Goal: Task Accomplishment & Management: Manage account settings

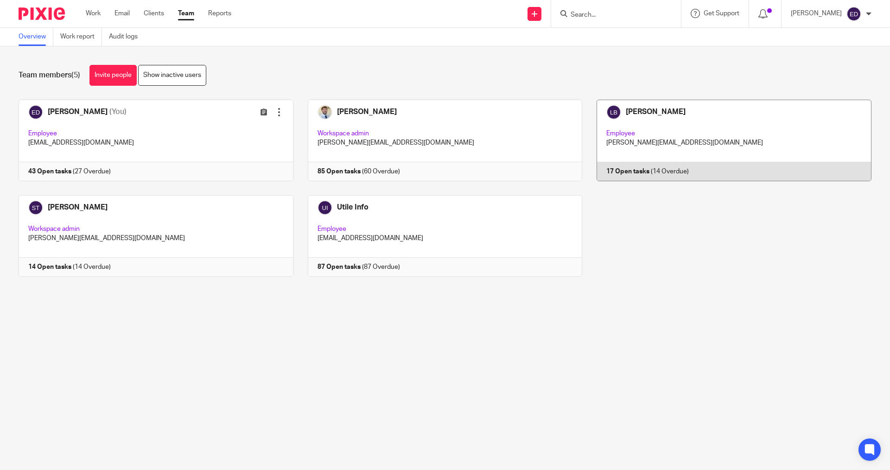
click at [658, 116] on link at bounding box center [726, 141] width 289 height 82
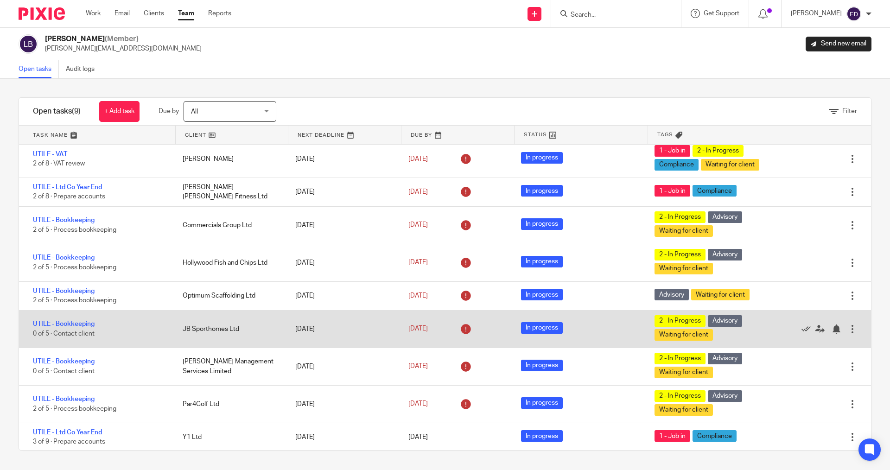
scroll to position [6, 0]
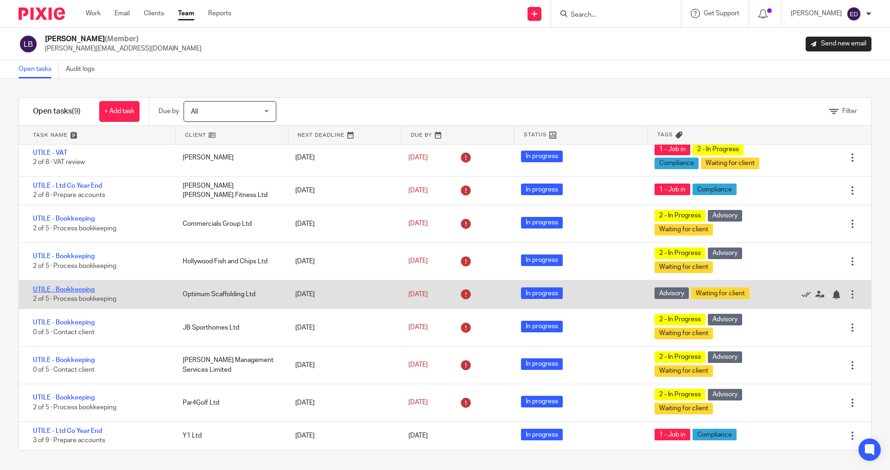
click at [88, 289] on link "UTILE - Bookkeeping" at bounding box center [64, 290] width 62 height 6
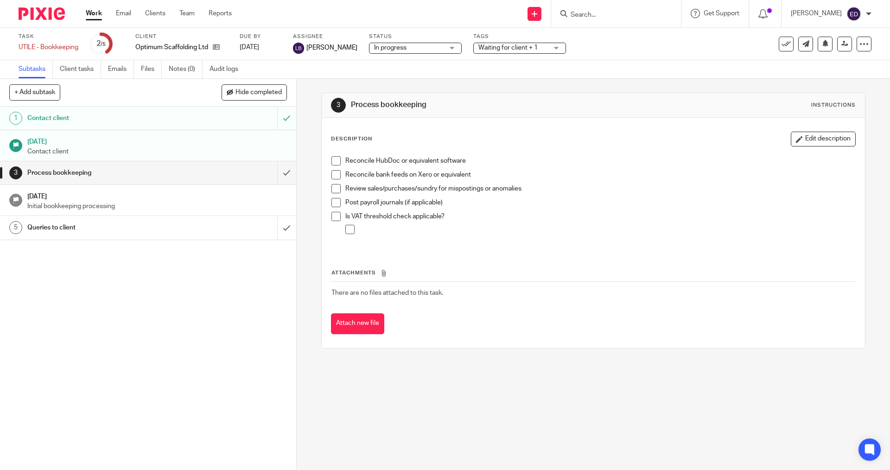
click at [92, 16] on link "Work" at bounding box center [94, 13] width 16 height 9
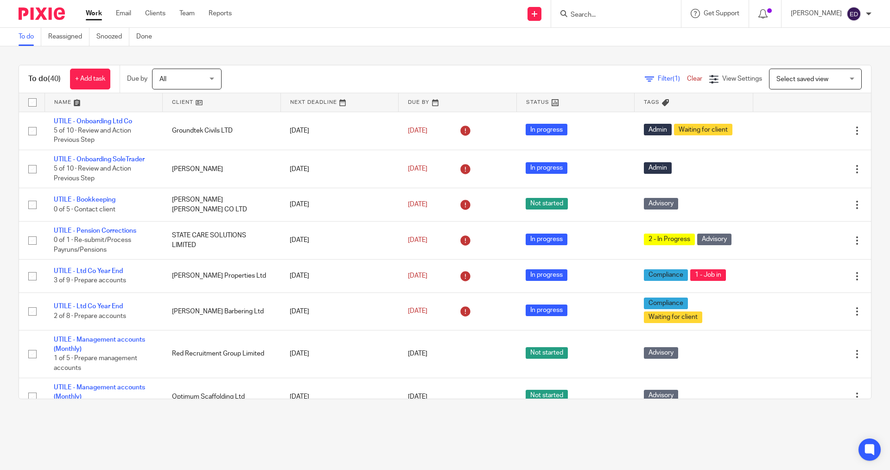
click at [450, 63] on div "To do (40) + Add task Due by All All Today Tomorrow This week Next week This mo…" at bounding box center [445, 231] width 890 height 371
click at [633, 17] on input "Search" at bounding box center [611, 15] width 83 height 8
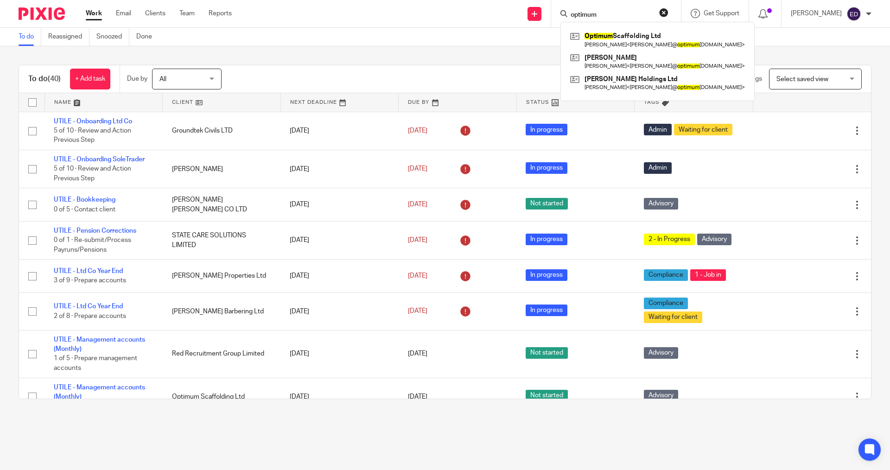
type input "optimum"
click at [629, 28] on div "Optimum Scaffolding Ltd Douglas O'Mahony < doug@ optimum scaffolding.co.uk > Do…" at bounding box center [658, 61] width 194 height 79
click at [639, 42] on link at bounding box center [657, 39] width 179 height 21
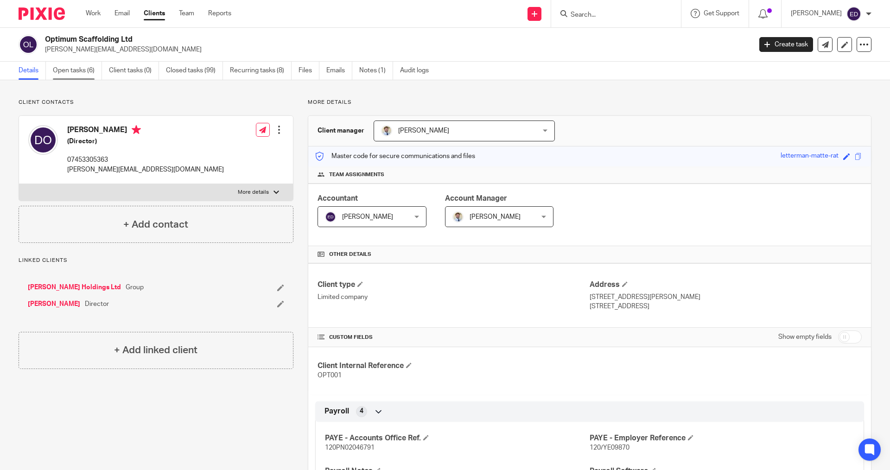
drag, startPoint x: 87, startPoint y: 71, endPoint x: 111, endPoint y: 76, distance: 24.6
click at [86, 70] on link "Open tasks (6)" at bounding box center [77, 71] width 49 height 18
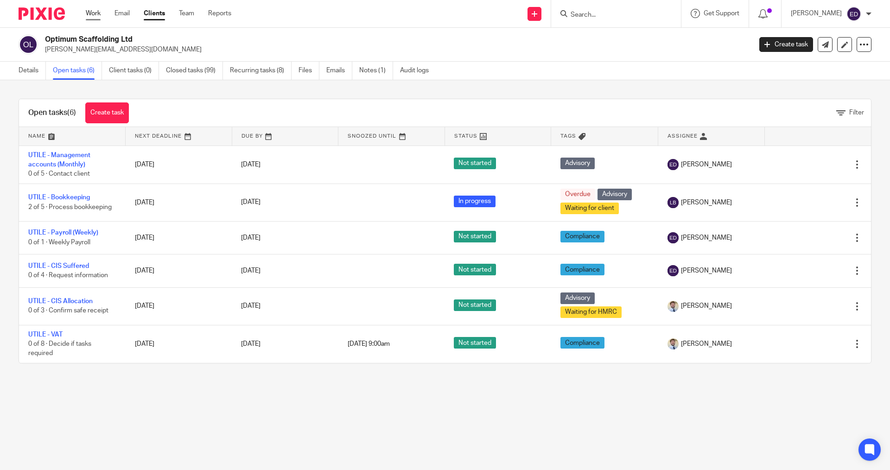
click at [94, 17] on link "Work" at bounding box center [93, 13] width 15 height 9
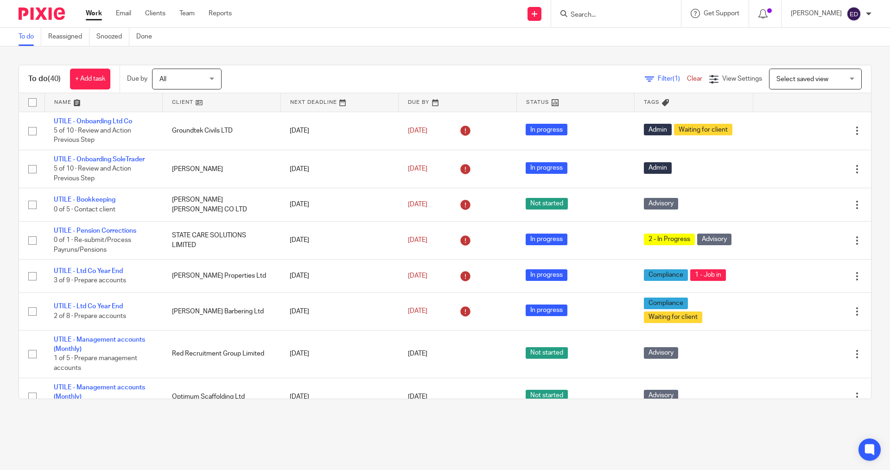
click at [616, 19] on input "Search" at bounding box center [611, 15] width 83 height 8
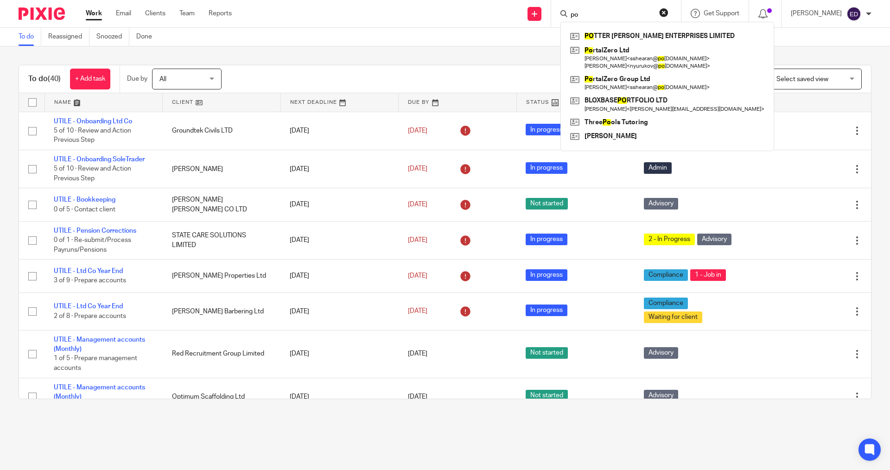
type input "p"
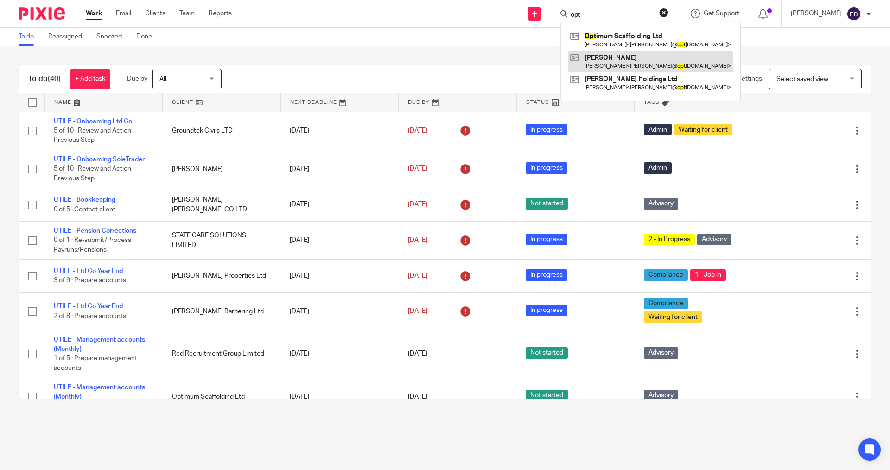
type input "opt"
click at [626, 51] on link at bounding box center [651, 61] width 166 height 21
click at [633, 40] on link at bounding box center [651, 39] width 166 height 21
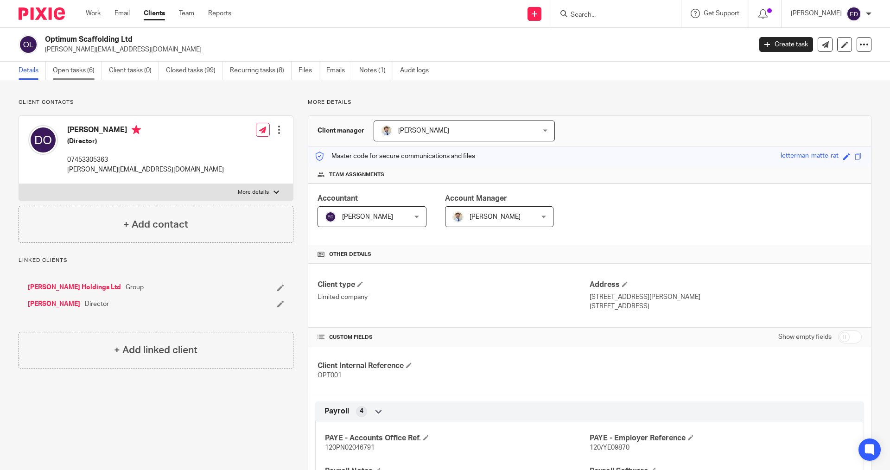
click at [62, 67] on link "Open tasks (6)" at bounding box center [77, 71] width 49 height 18
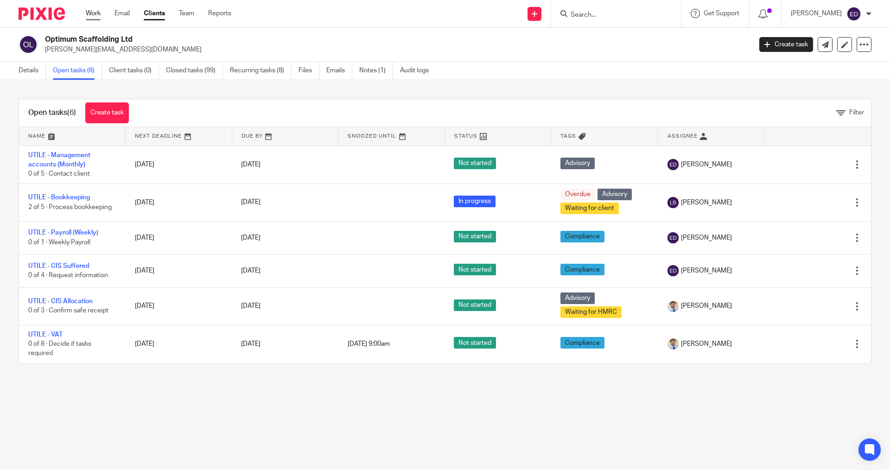
click at [100, 17] on link "Work" at bounding box center [93, 13] width 15 height 9
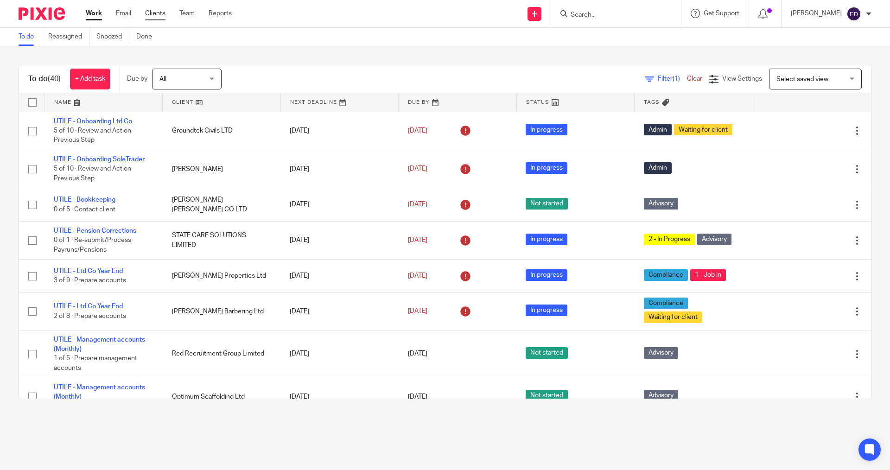
click at [159, 16] on link "Clients" at bounding box center [155, 13] width 20 height 9
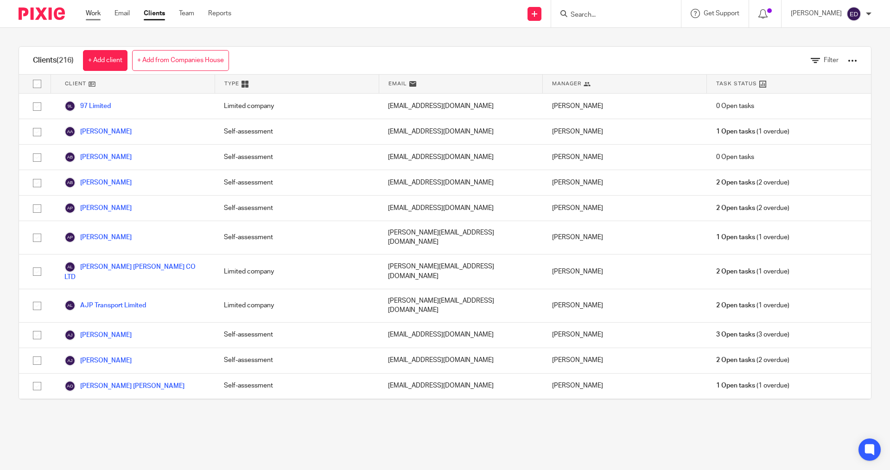
click at [97, 13] on link "Work" at bounding box center [93, 13] width 15 height 9
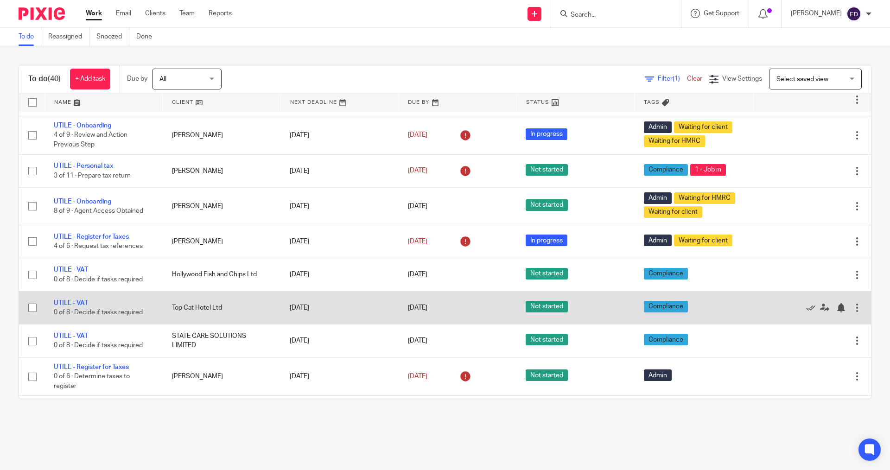
scroll to position [603, 0]
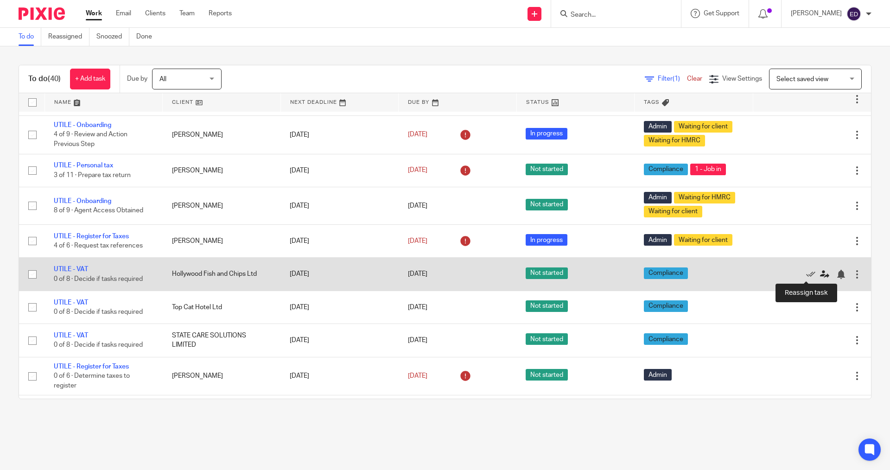
click at [820, 276] on icon at bounding box center [824, 274] width 9 height 9
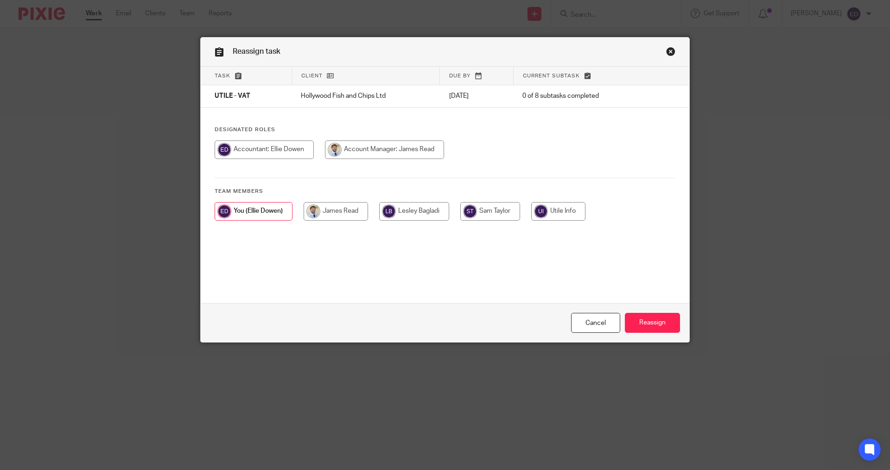
click at [394, 212] on input "radio" at bounding box center [414, 211] width 70 height 19
radio input "true"
click at [651, 326] on input "Reassign" at bounding box center [652, 323] width 55 height 20
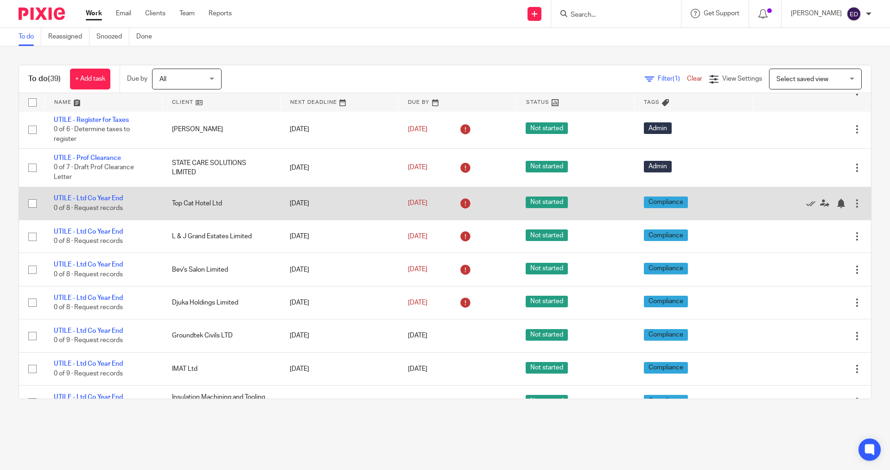
scroll to position [927, 0]
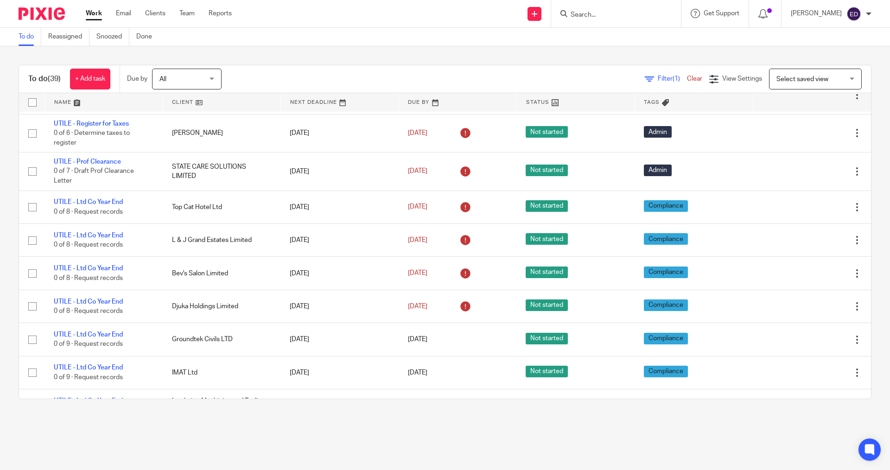
click at [624, 11] on input "Search" at bounding box center [611, 15] width 83 height 8
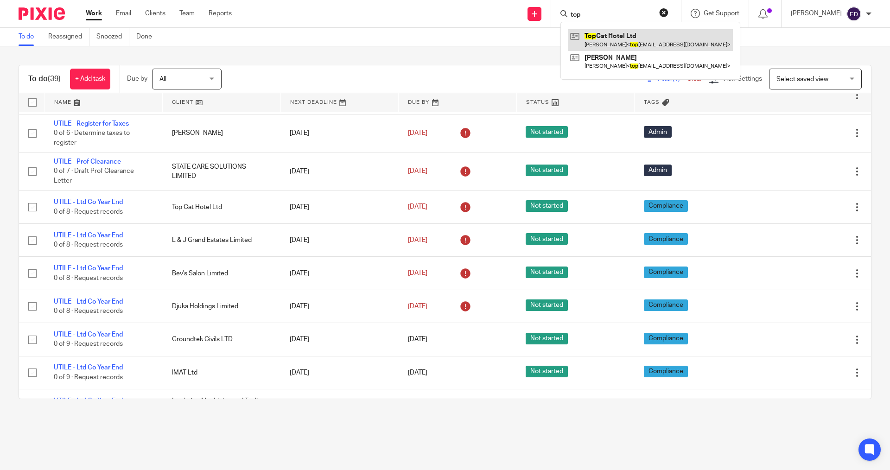
type input "top"
click at [635, 40] on link at bounding box center [650, 39] width 165 height 21
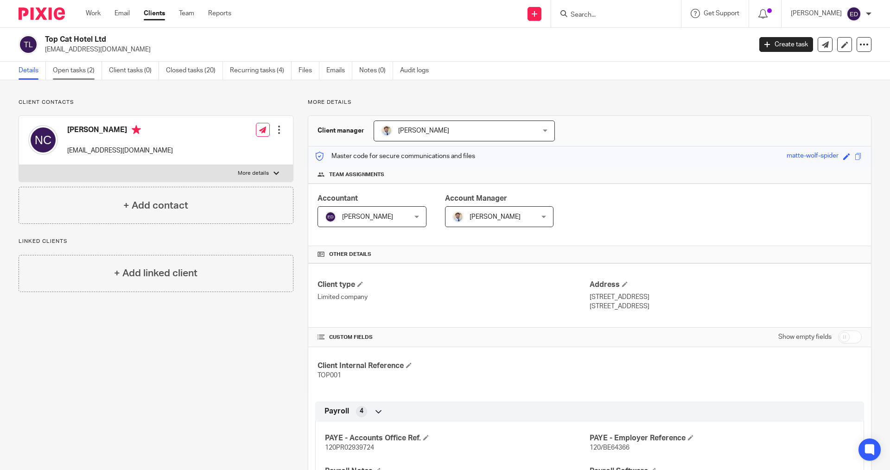
click at [87, 73] on link "Open tasks (2)" at bounding box center [77, 71] width 49 height 18
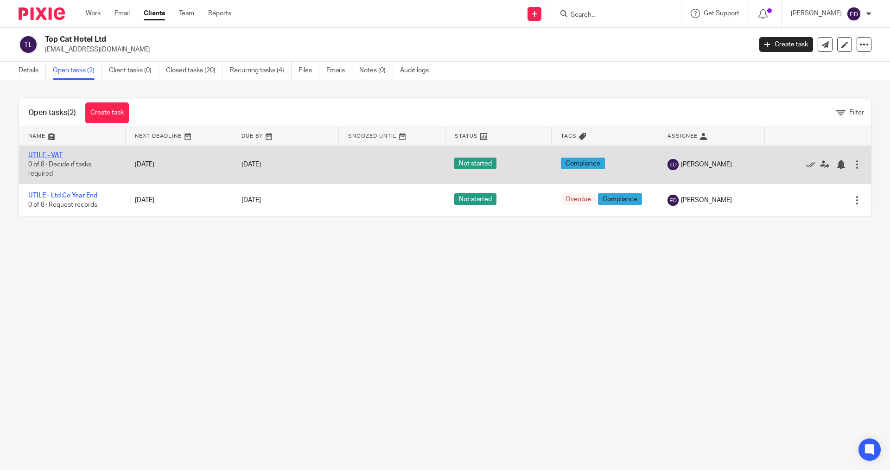
click at [55, 158] on link "UTILE - VAT" at bounding box center [45, 155] width 34 height 6
click at [58, 157] on link "UTILE - VAT" at bounding box center [45, 155] width 34 height 6
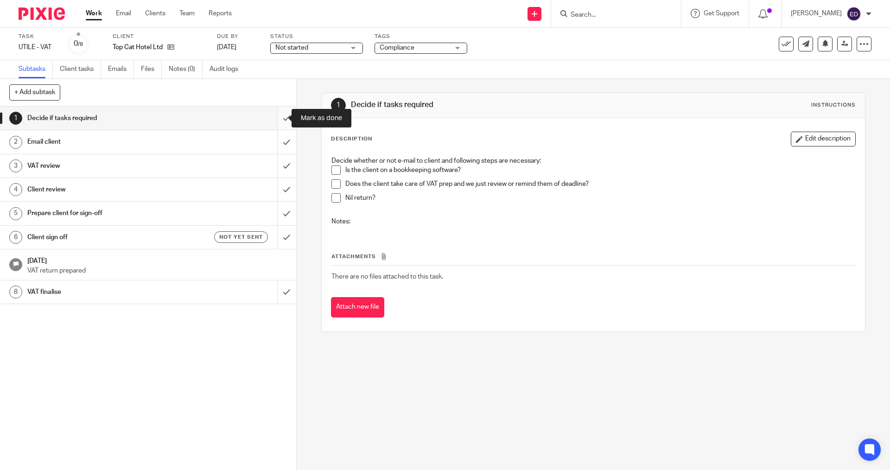
click at [275, 113] on input "submit" at bounding box center [148, 118] width 296 height 23
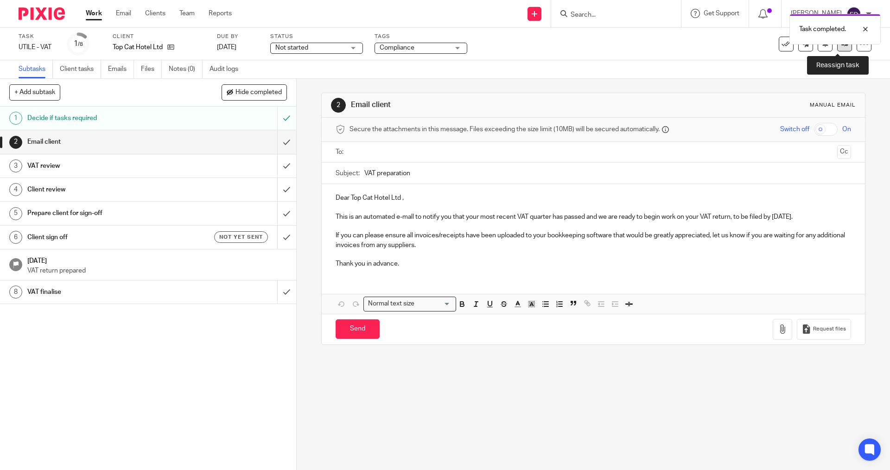
click at [842, 45] on link at bounding box center [844, 44] width 15 height 15
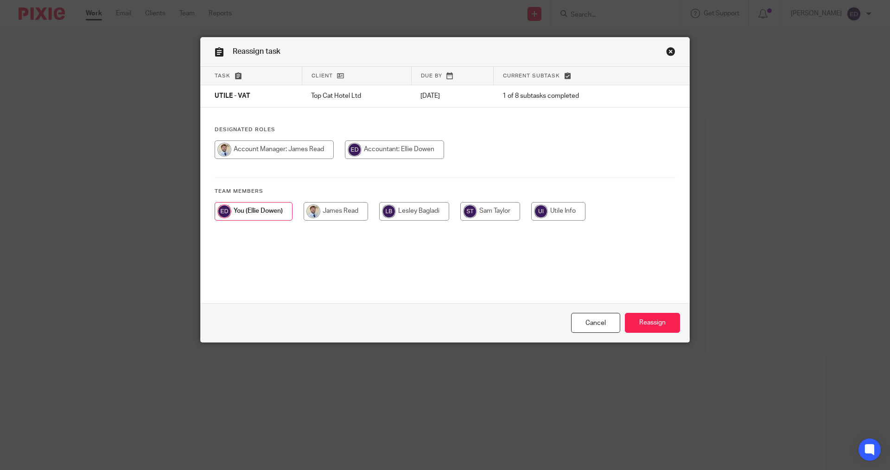
click at [427, 214] on input "radio" at bounding box center [414, 211] width 70 height 19
radio input "true"
click at [639, 327] on input "Reassign" at bounding box center [652, 323] width 55 height 20
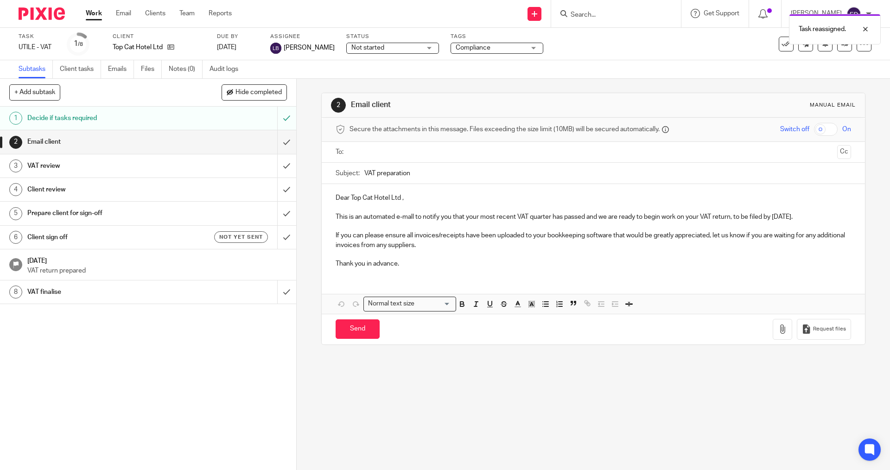
click at [89, 13] on link "Work" at bounding box center [94, 13] width 16 height 9
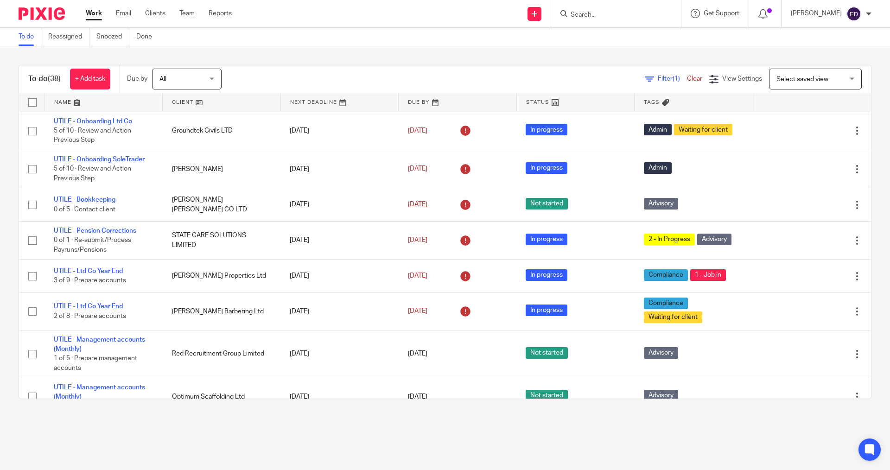
click at [624, 12] on input "Search" at bounding box center [611, 15] width 83 height 8
type input "aplh"
click at [630, 31] on link at bounding box center [652, 36] width 168 height 14
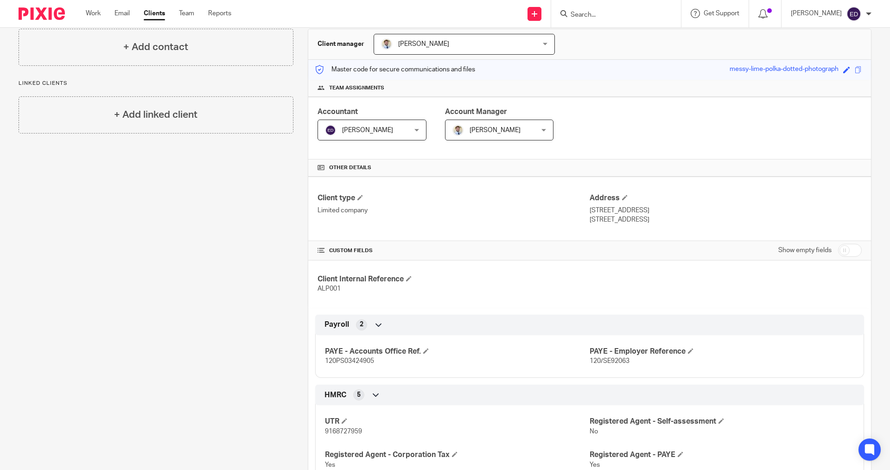
scroll to position [232, 0]
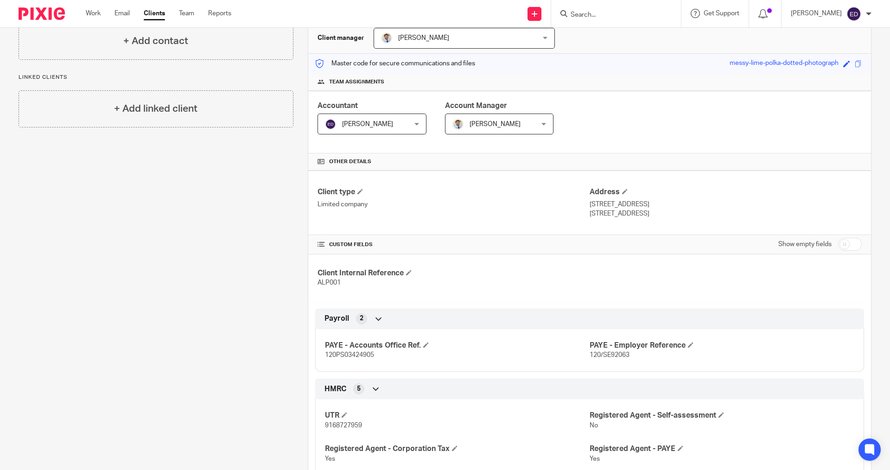
click at [845, 241] on input "checkbox" at bounding box center [850, 244] width 24 height 13
checkbox input "true"
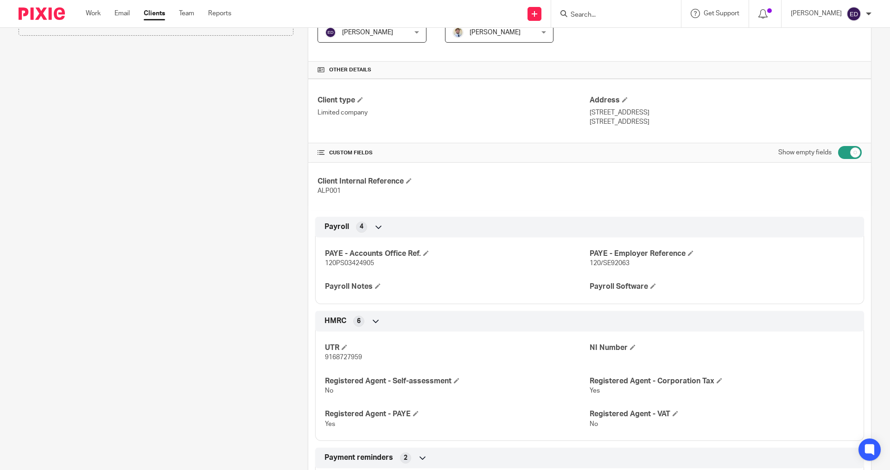
scroll to position [185, 0]
click at [373, 283] on h4 "Payroll Notes" at bounding box center [457, 286] width 265 height 10
click at [377, 285] on span at bounding box center [378, 285] width 6 height 6
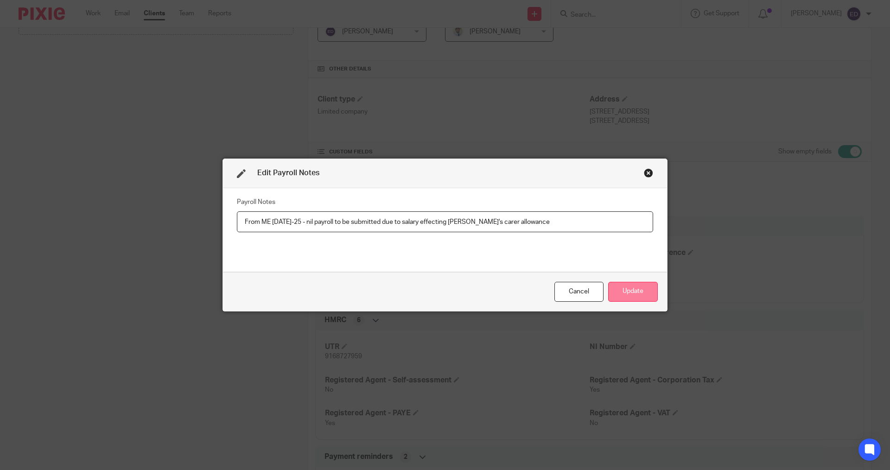
type input "From ME [DATE]-25 - nil payroll to be submitted due to salary effecting [PERSON…"
click at [631, 291] on button "Update" at bounding box center [633, 292] width 50 height 20
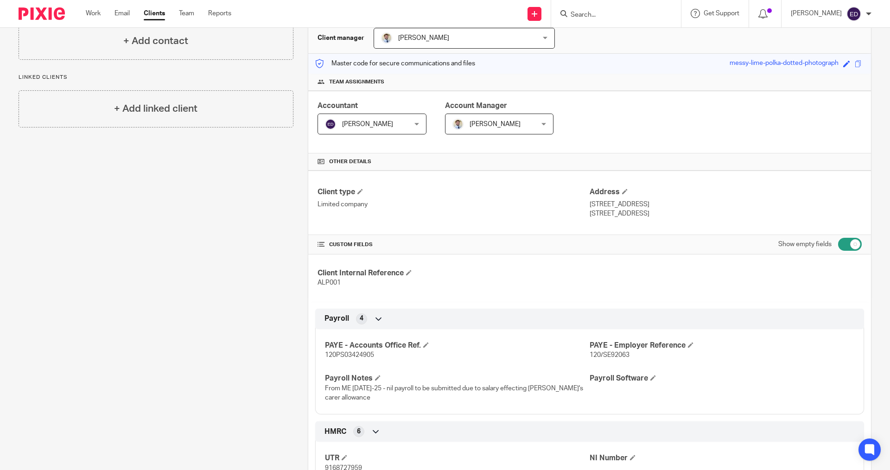
scroll to position [0, 0]
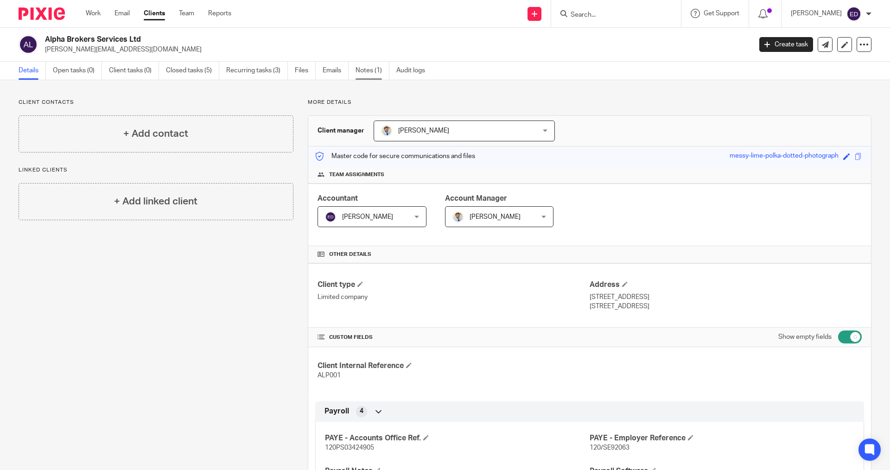
click at [371, 71] on link "Notes (1)" at bounding box center [373, 71] width 34 height 18
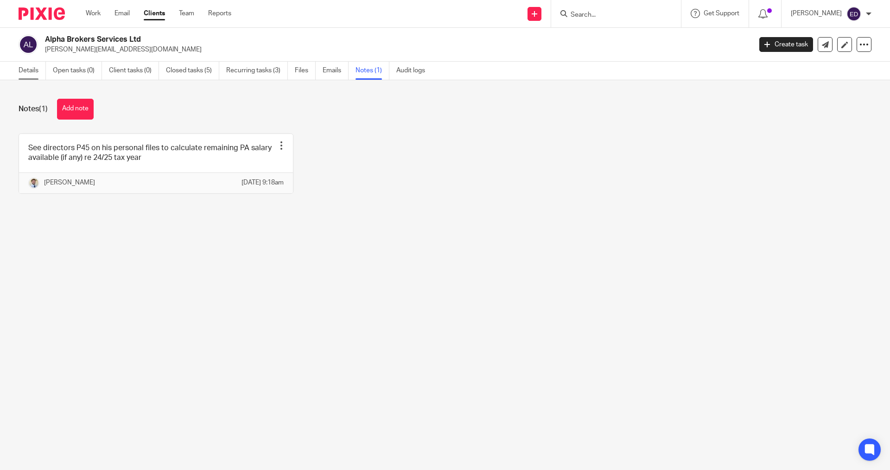
click at [38, 70] on link "Details" at bounding box center [32, 71] width 27 height 18
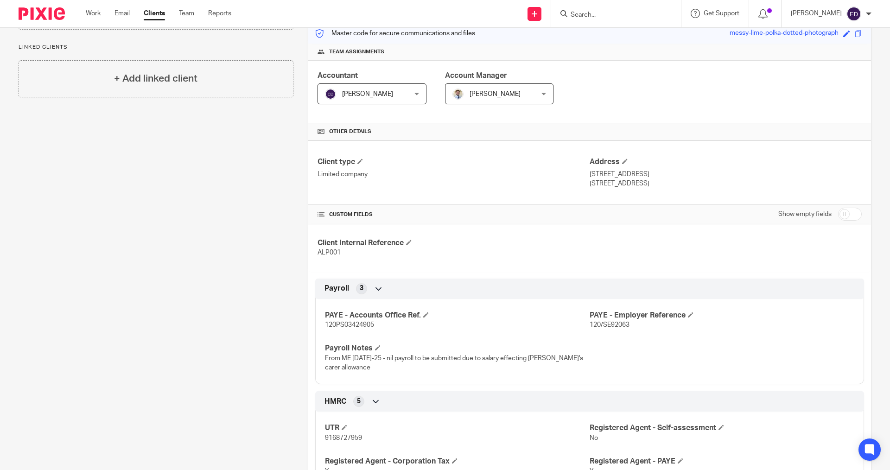
scroll to position [139, 0]
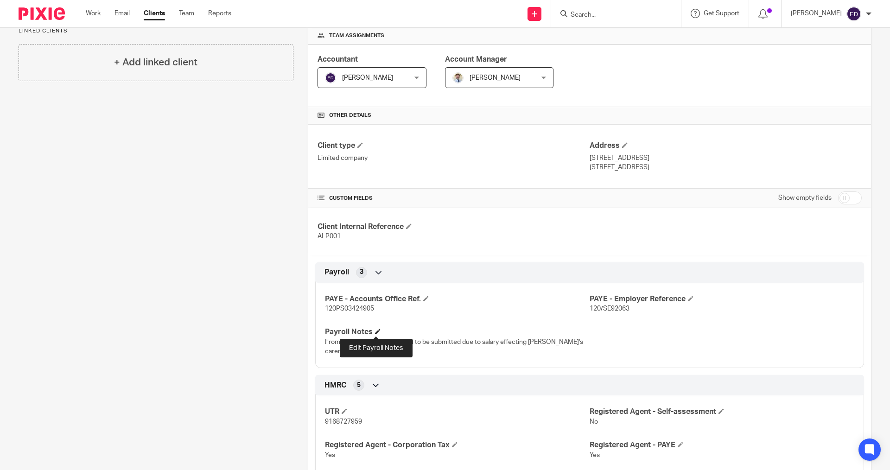
click at [376, 329] on span at bounding box center [378, 332] width 6 height 6
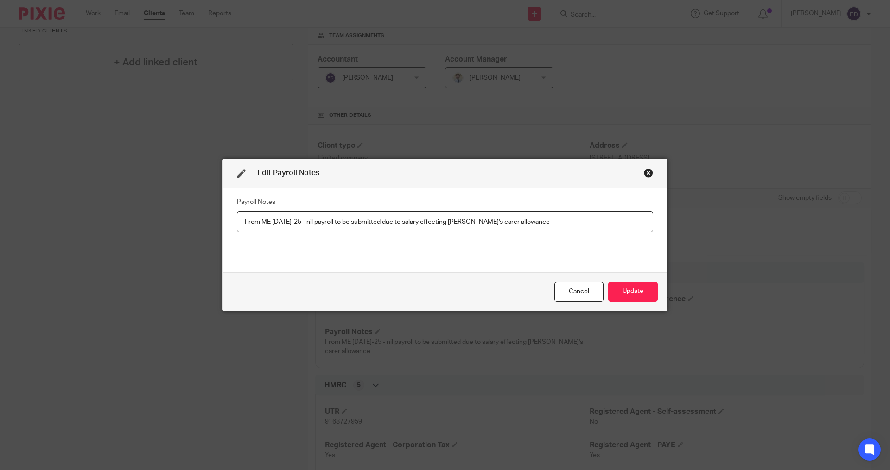
drag, startPoint x: 290, startPoint y: 222, endPoint x: 280, endPoint y: 220, distance: 10.9
click at [280, 220] on input "From ME [DATE]-25 - nil payroll to be submitted due to salary effecting [PERSON…" at bounding box center [445, 221] width 416 height 21
type input "From ME [DATE]-25 - nil payroll to be submitted due to salary effecting [PERSON…"
click at [639, 289] on button "Update" at bounding box center [633, 292] width 50 height 20
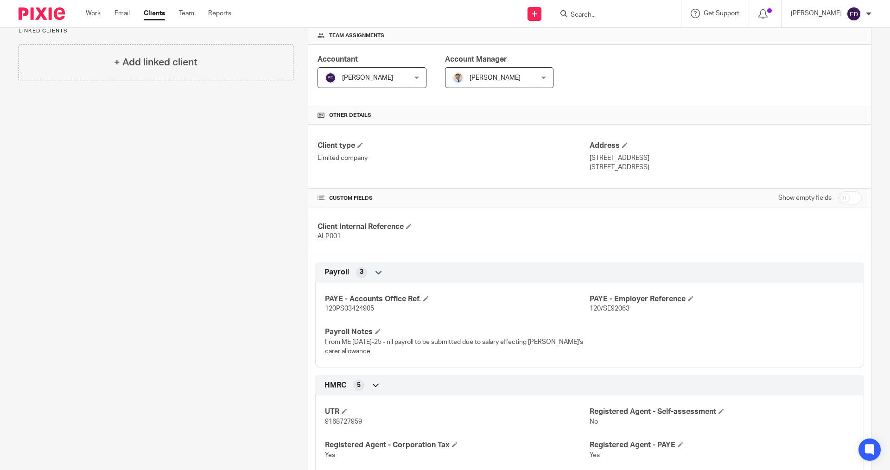
click at [282, 209] on div "Client contacts + Add contact Linked clients + Add linked client" at bounding box center [148, 384] width 289 height 849
click at [271, 213] on div "Client contacts + Add contact Linked clients + Add linked client" at bounding box center [148, 384] width 289 height 849
